Goal: Information Seeking & Learning: Learn about a topic

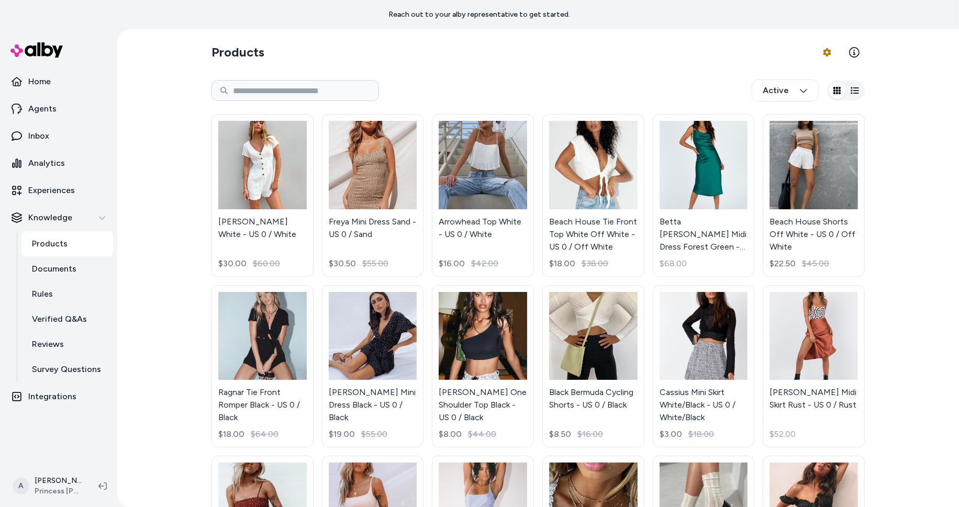
click at [517, 71] on div "Products Product Feed Options Active Adi Romper White - US 0 / White $30.00 $60…" at bounding box center [538, 416] width 670 height 775
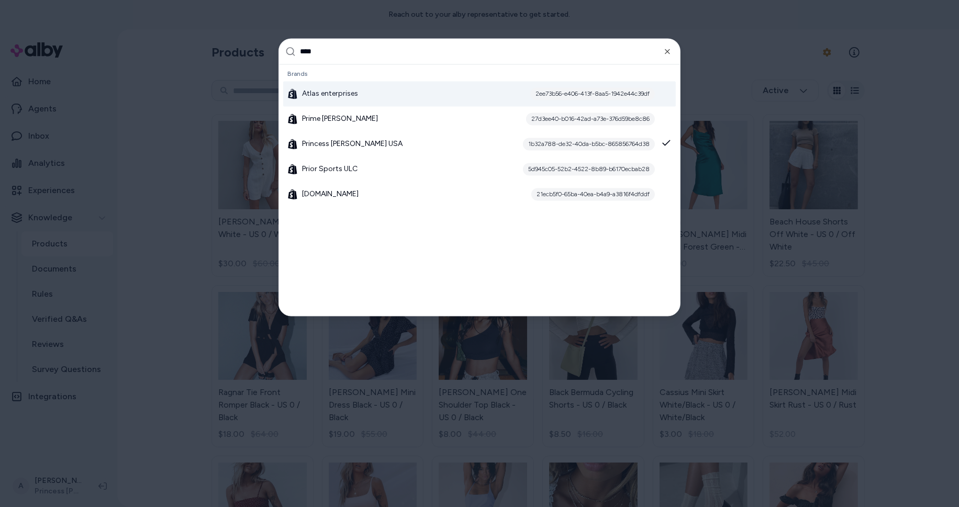
type input "*****"
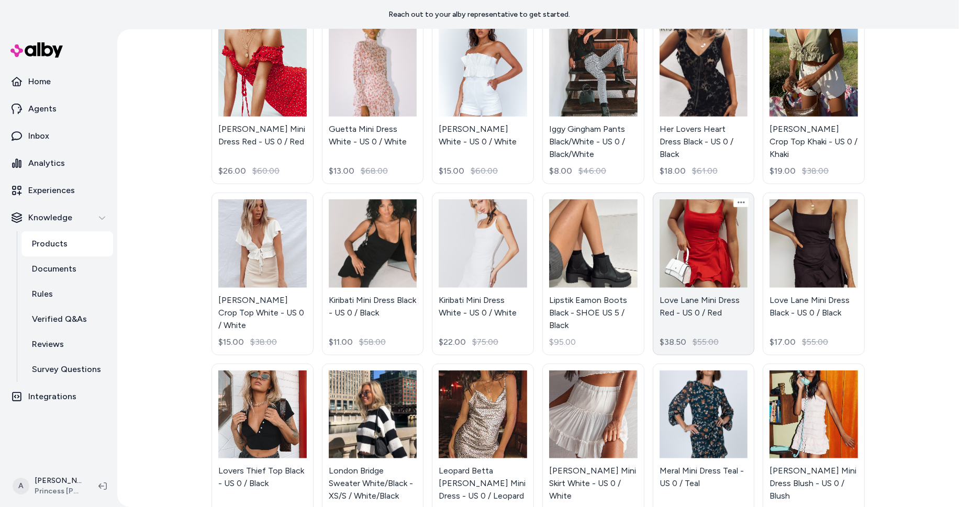
scroll to position [1369, 0]
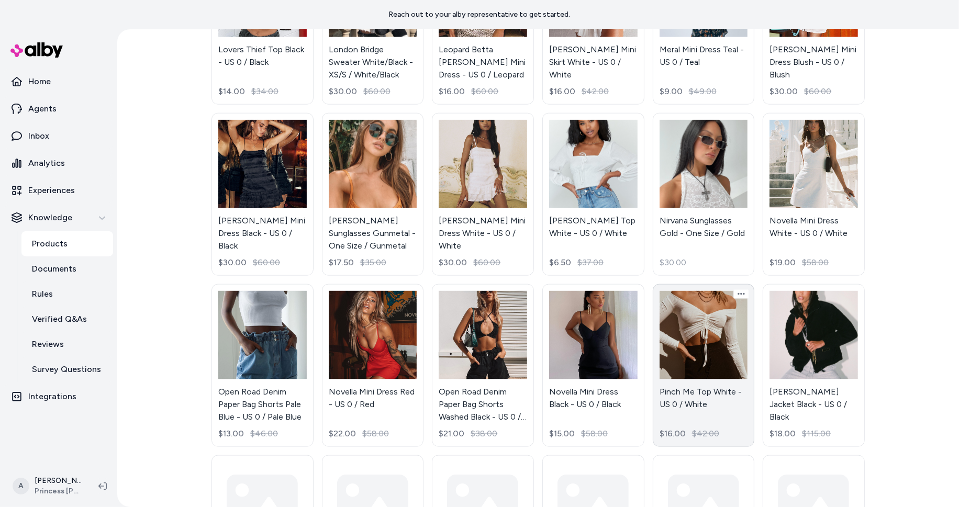
click at [717, 352] on link "Pinch Me Top White - US 0 / White $16.00 $42.00" at bounding box center [704, 365] width 102 height 163
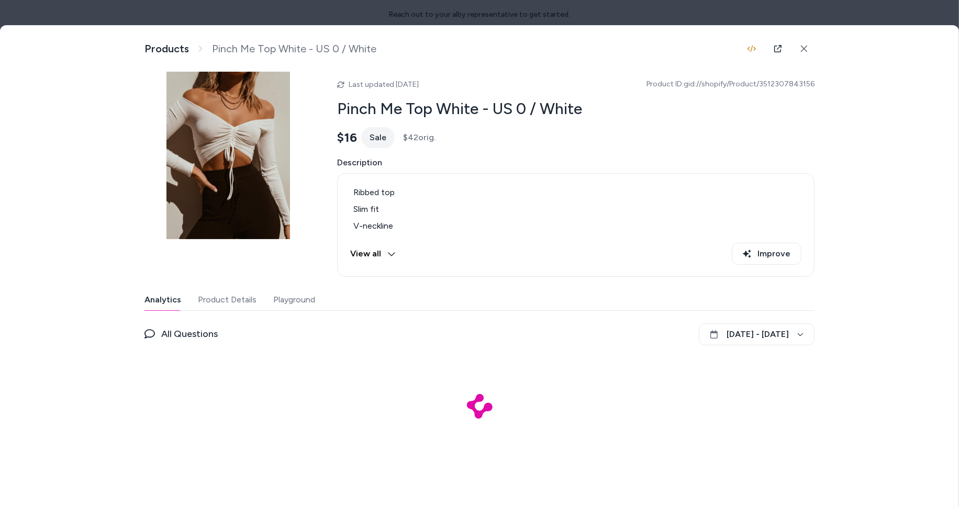
click at [317, 297] on div "Analytics Product Details Playground" at bounding box center [479, 299] width 670 height 21
click at [293, 293] on button "Playground" at bounding box center [293, 299] width 44 height 21
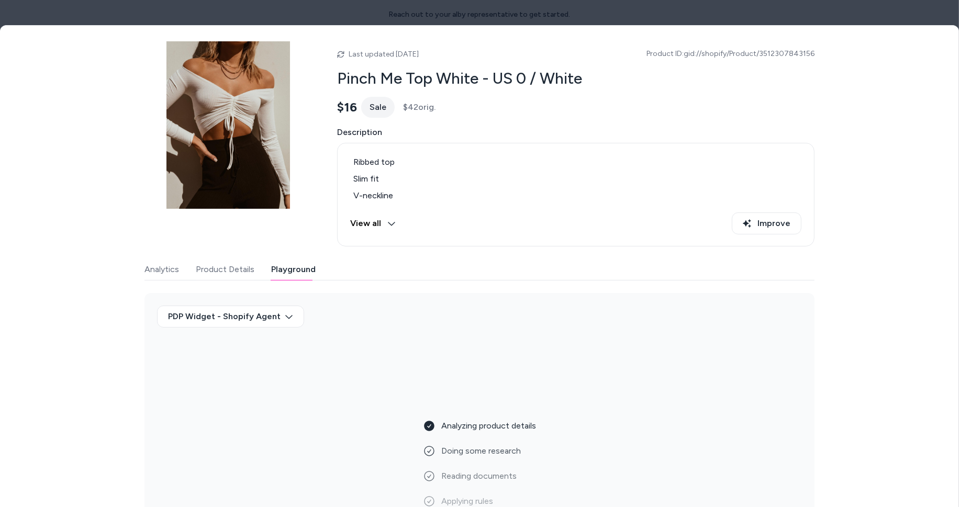
scroll to position [63, 0]
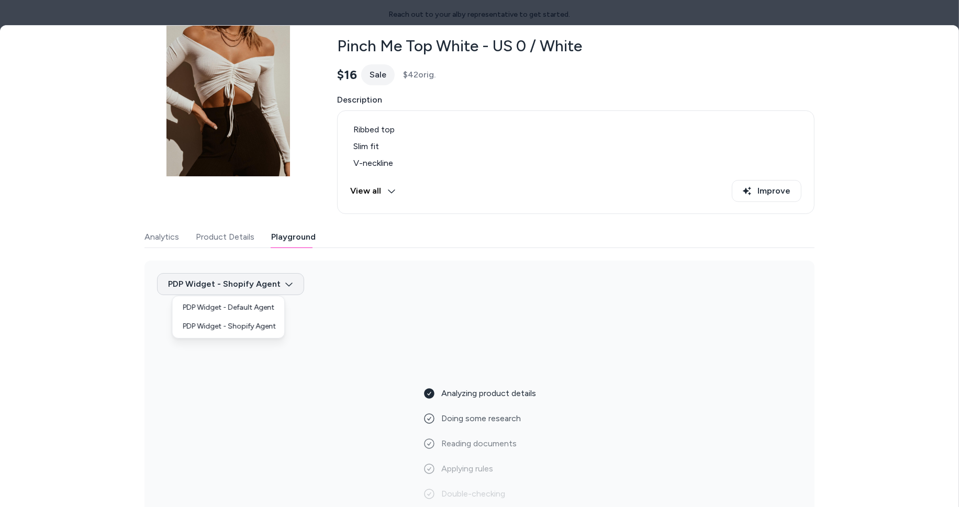
click at [265, 281] on body "Reach out to your alby representative to get started. Home Agents Inbox Analyti…" at bounding box center [479, 253] width 959 height 507
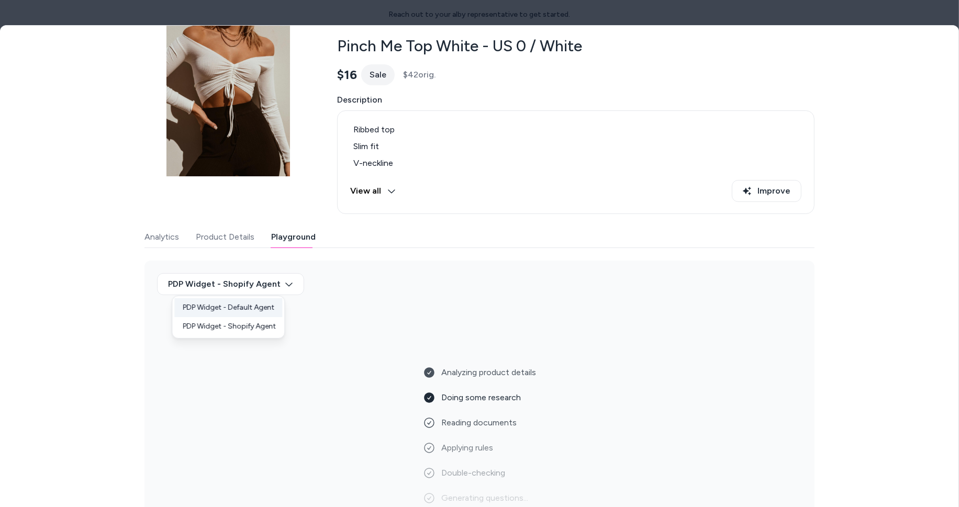
click at [269, 310] on div "PDP Widget - Default Agent" at bounding box center [228, 307] width 108 height 19
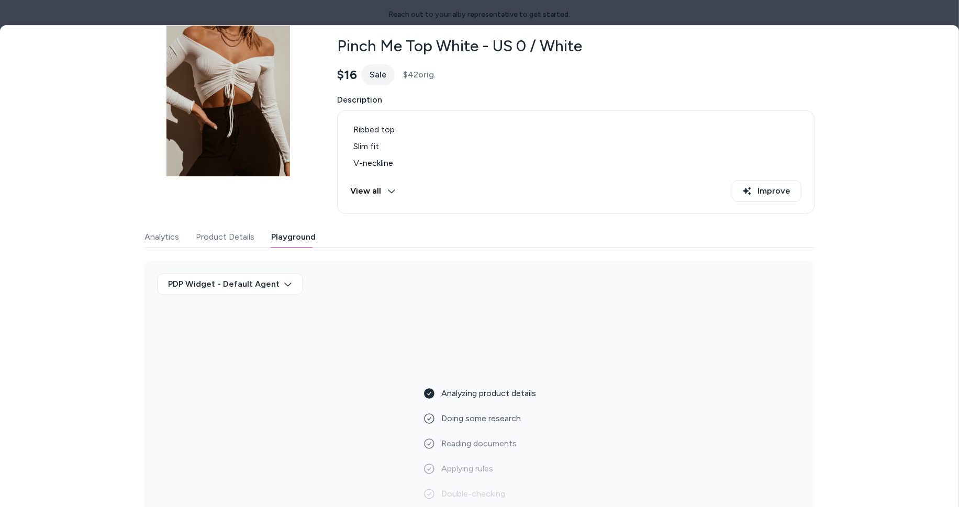
click at [547, 273] on div "PDP Widget - Default Agent" at bounding box center [479, 288] width 645 height 30
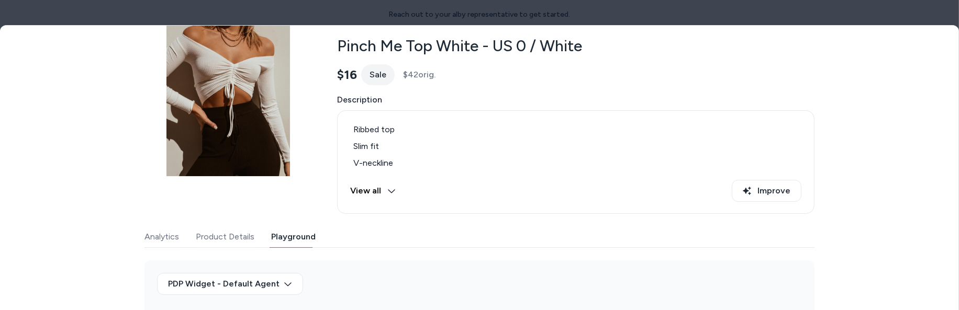
click at [560, 177] on div "Ribbed top Slim fit V-neckline Adjustable rauch design at hemline Unlined Cotto…" at bounding box center [575, 162] width 451 height 86
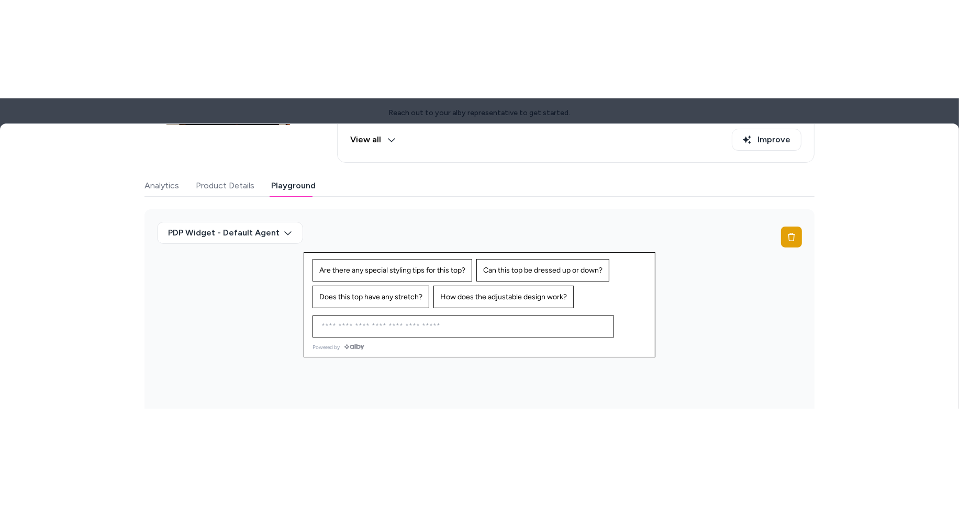
scroll to position [16, 0]
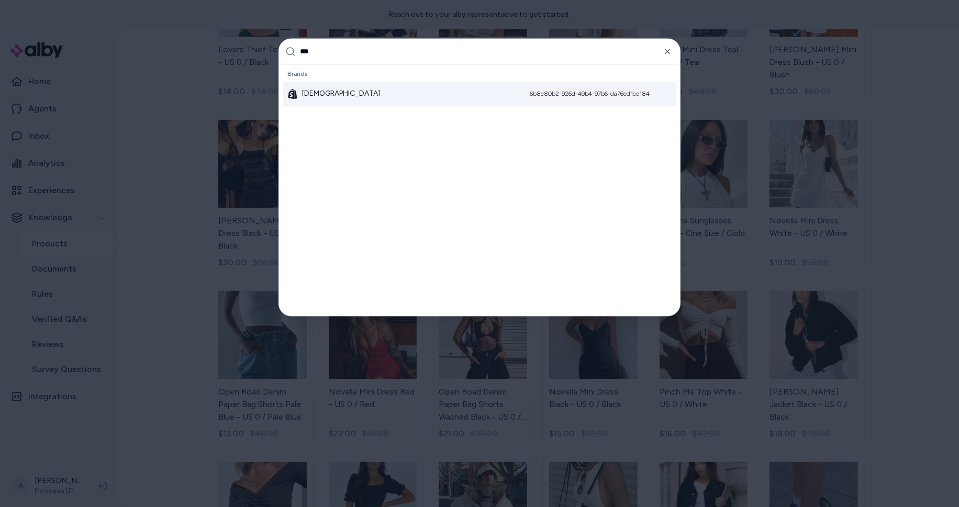
type input "****"
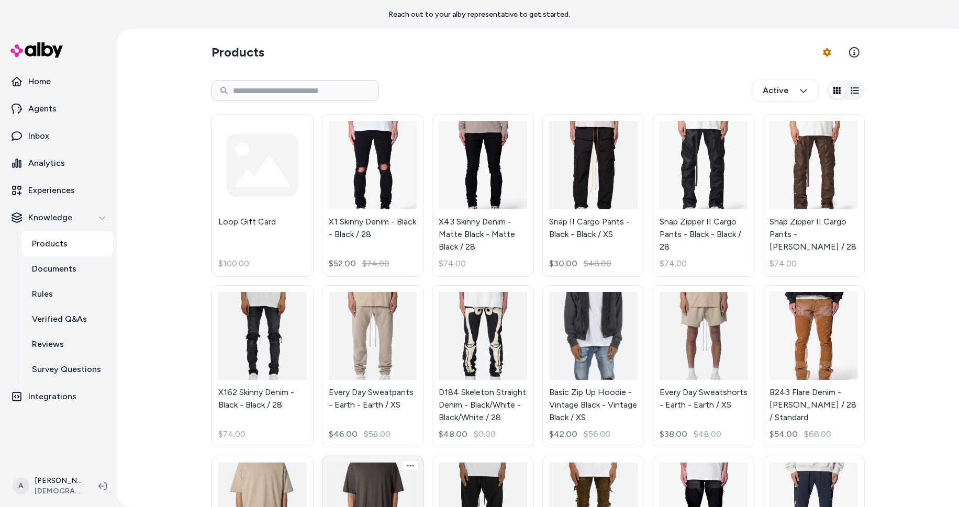
scroll to position [296, 0]
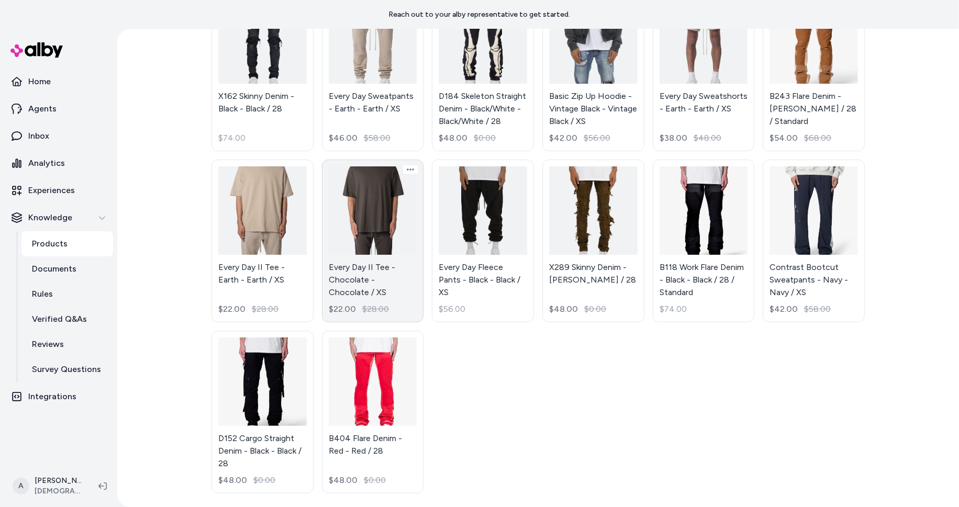
click at [396, 222] on link "Every Day II Tee - Chocolate - Chocolate / XS $22.00 $28.00" at bounding box center [373, 241] width 102 height 163
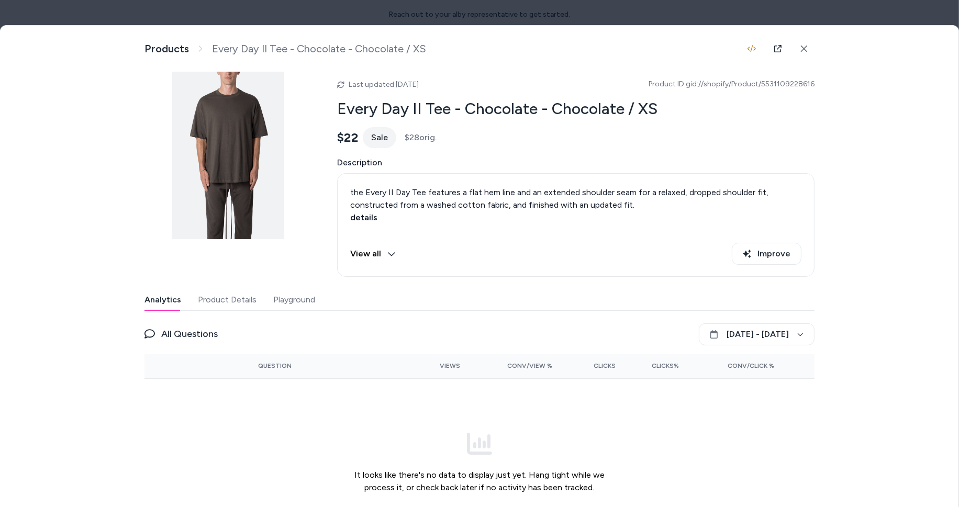
click at [298, 297] on button "Playground" at bounding box center [294, 299] width 42 height 21
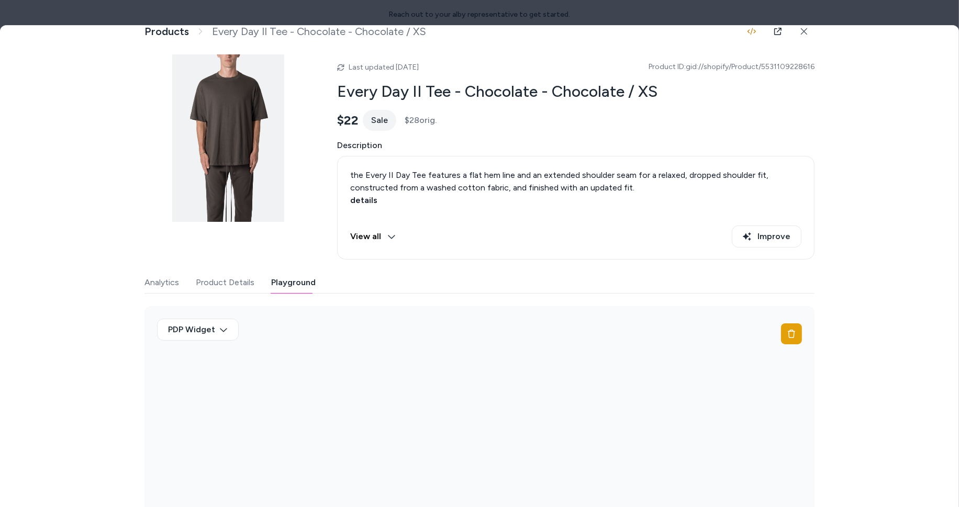
scroll to position [16, 0]
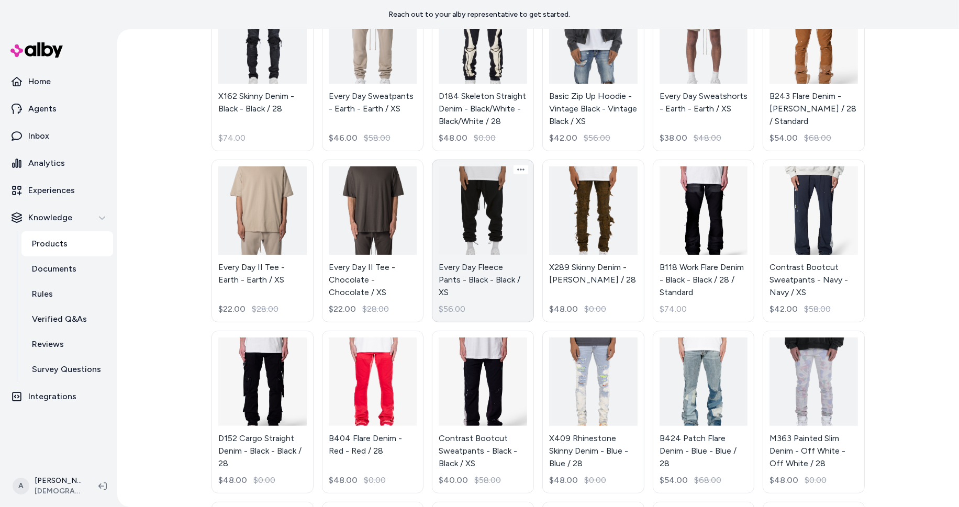
click at [466, 256] on link "Every Day Fleece Pants - Black - Black / XS $56.00" at bounding box center [483, 241] width 102 height 163
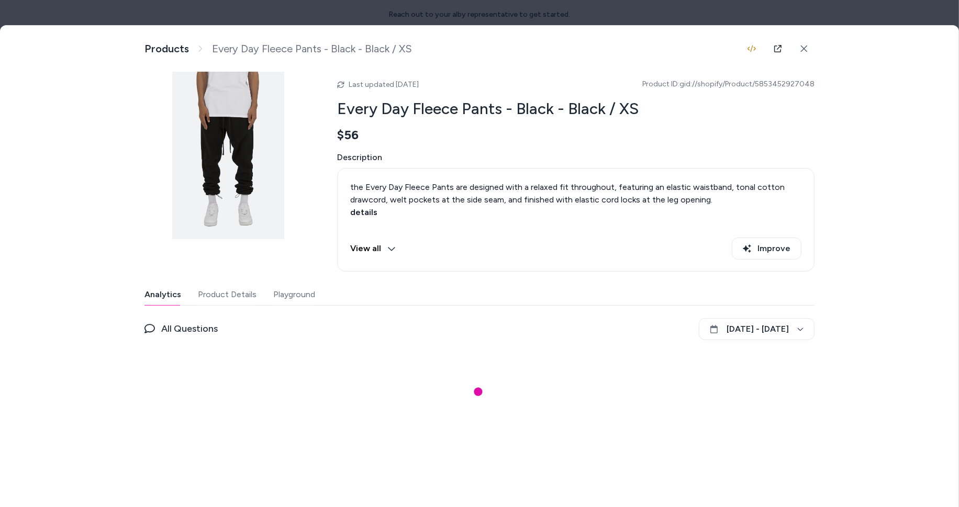
click at [310, 289] on button "Playground" at bounding box center [294, 294] width 42 height 21
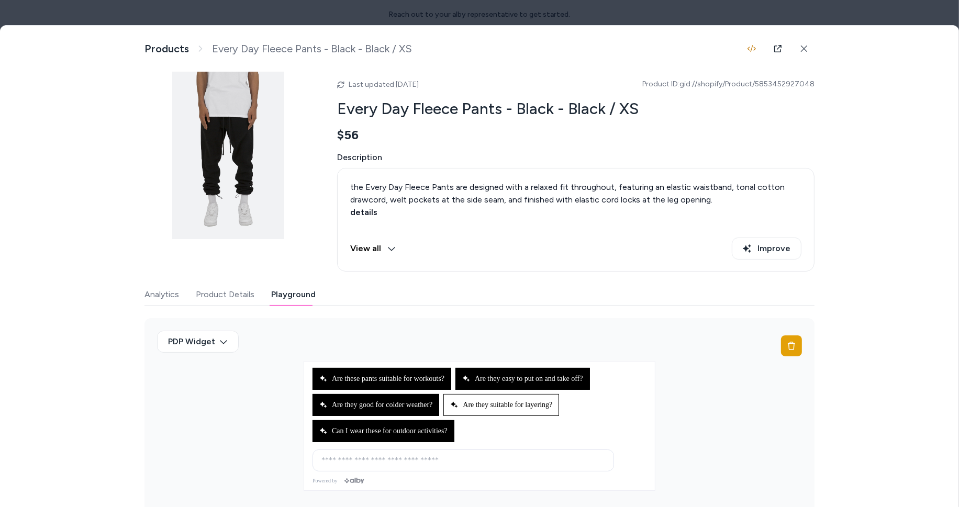
click at [501, 413] on button "Are they suitable for layering?" at bounding box center [501, 405] width 116 height 22
type input "**********"
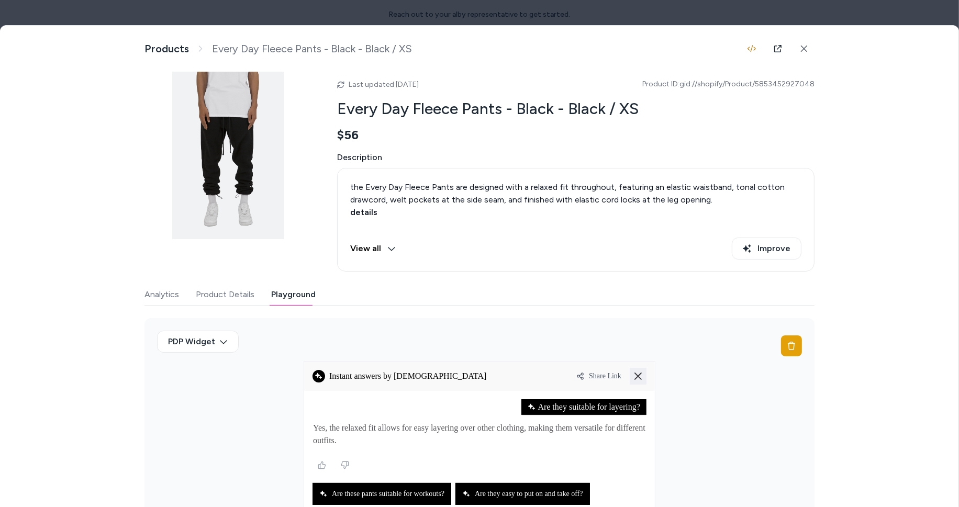
click at [635, 380] on button at bounding box center [638, 376] width 17 height 17
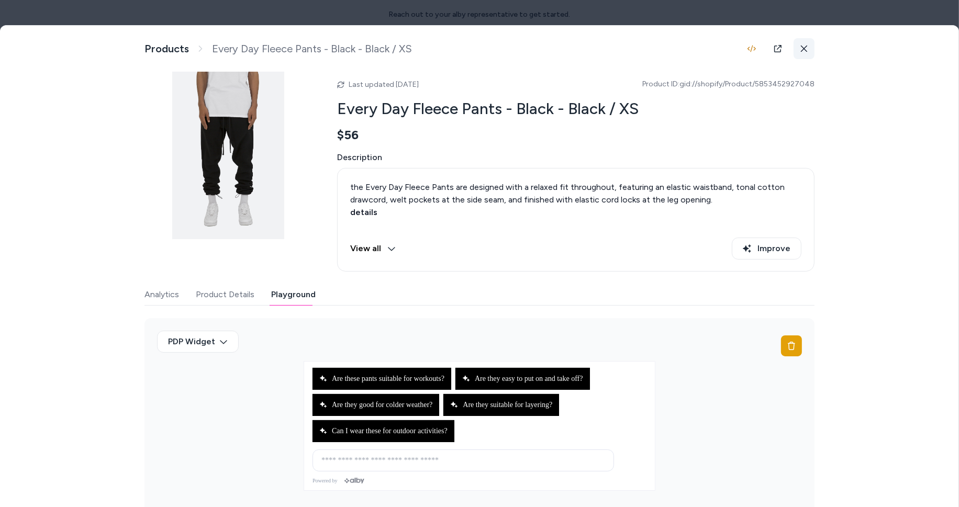
click at [808, 47] on button at bounding box center [803, 48] width 21 height 21
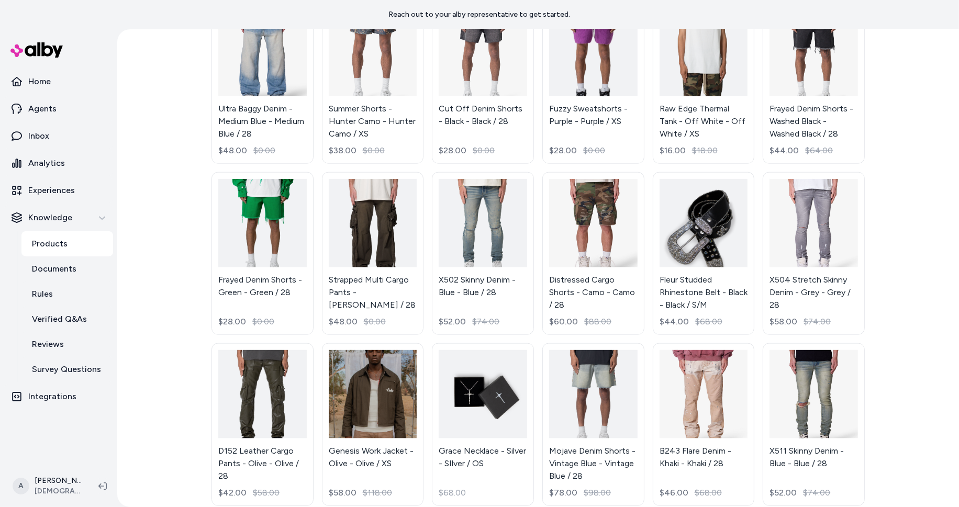
scroll to position [1994, 0]
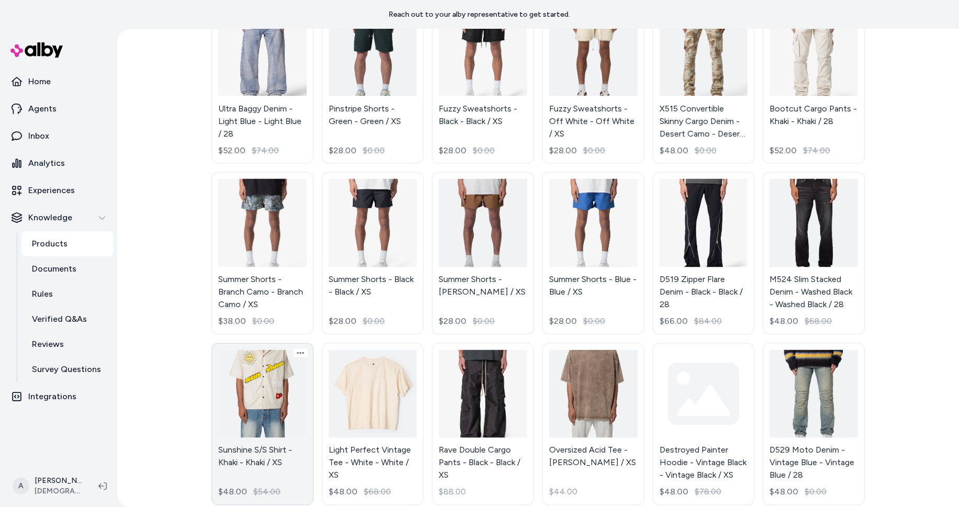
click at [259, 343] on link "Sunshine S/S Shirt - Khaki - Khaki / XS $48.00 $54.00" at bounding box center [262, 424] width 102 height 163
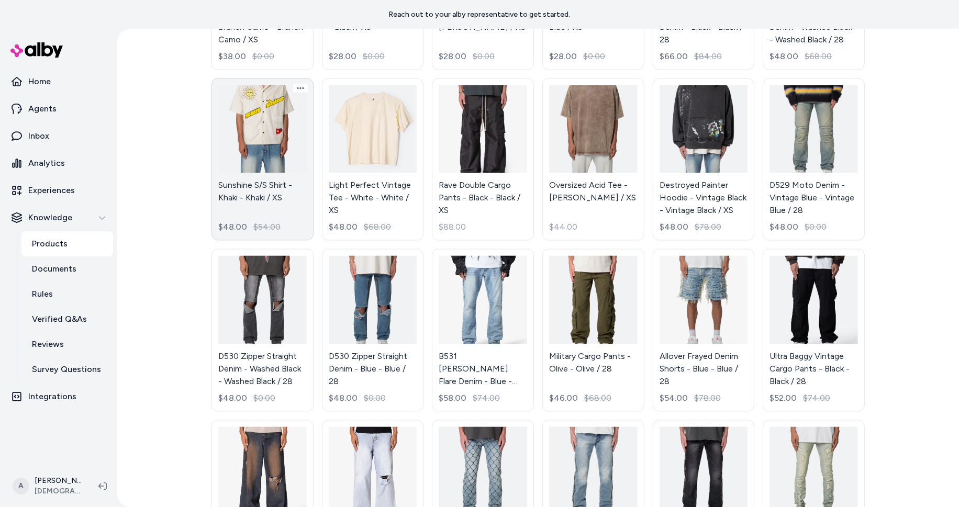
click at [262, 152] on link "Sunshine S/S Shirt - Khaki - Khaki / XS $48.00 $54.00" at bounding box center [262, 159] width 102 height 163
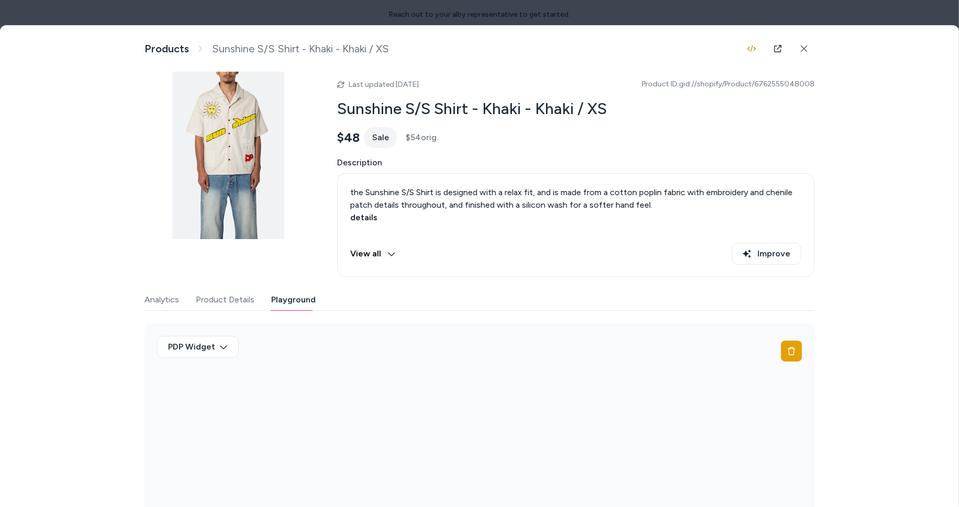
click at [280, 297] on button "Playground" at bounding box center [293, 299] width 44 height 21
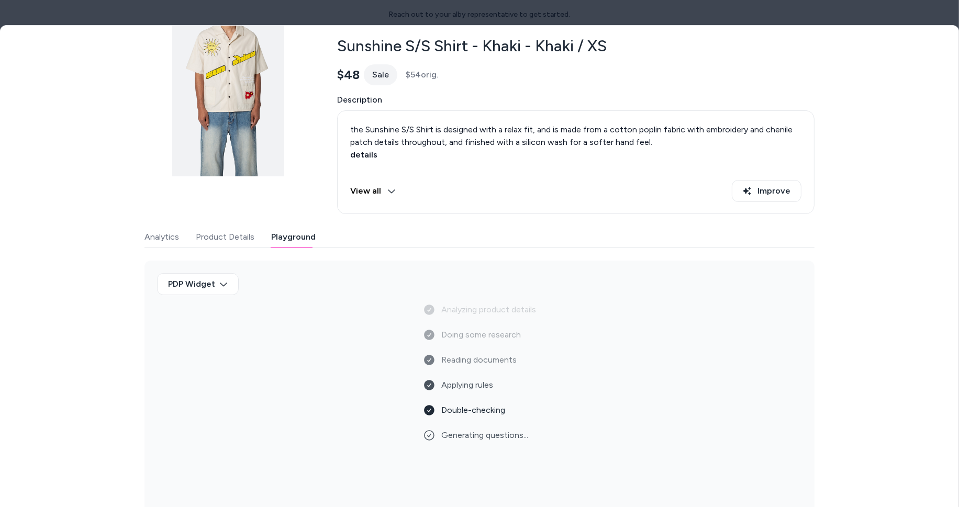
scroll to position [16, 0]
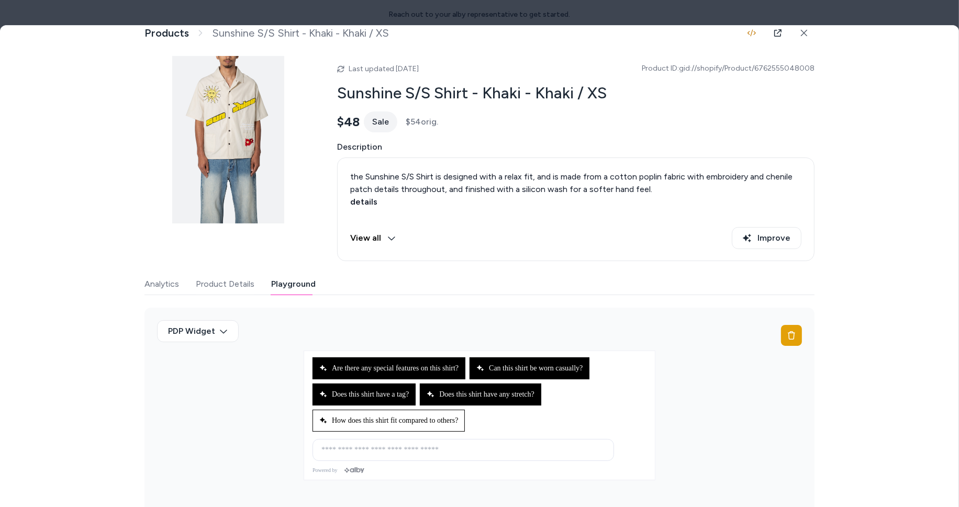
click at [379, 419] on span "How does this shirt fit compared to others?" at bounding box center [388, 421] width 139 height 8
type input "**********"
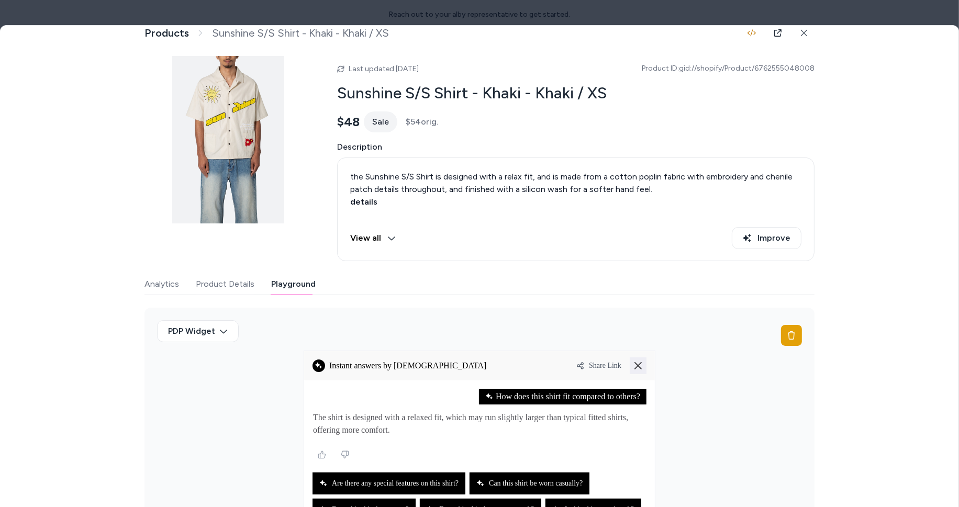
click at [638, 362] on icon at bounding box center [638, 366] width 8 height 8
